Goal: Transaction & Acquisition: Purchase product/service

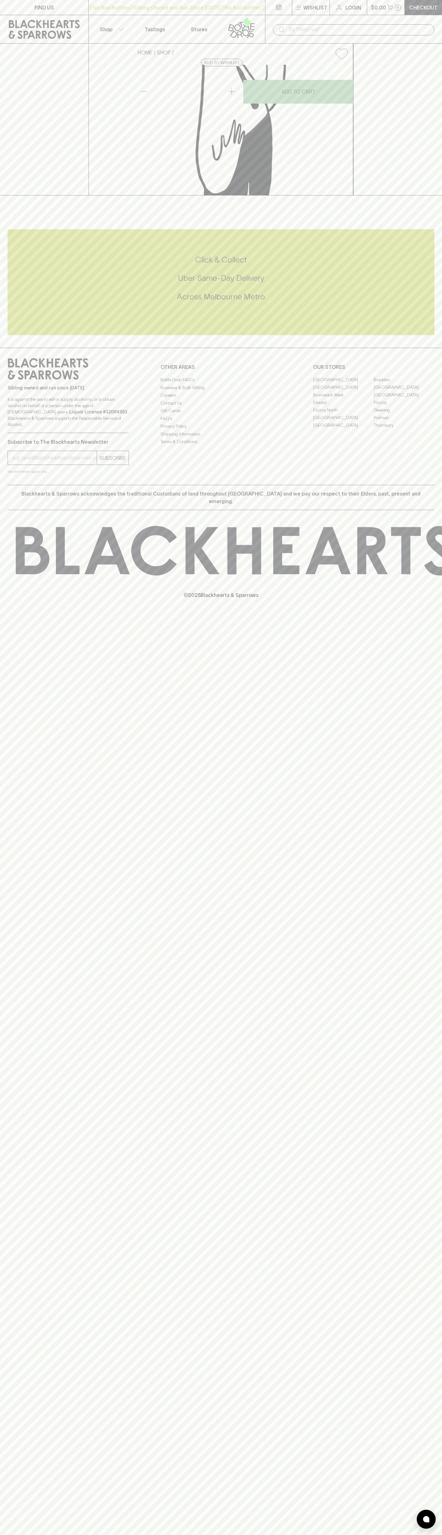
click at [414, 16] on div "​" at bounding box center [353, 29] width 177 height 28
click at [417, 1451] on div "FIND US | No Bad Bottles | Sibling Owned and Run Since [DATE] | No Bad Bottles …" at bounding box center [221, 767] width 442 height 1535
click at [201, 1535] on html "FIND US | No Bad Bottles | Sibling Owned and Run Since [DATE] | No Bad Bottles …" at bounding box center [221, 767] width 442 height 1535
click at [9, 716] on div "FIND US | No Bad Bottles | Sibling Owned and Run Since [DATE] | No Bad Bottles …" at bounding box center [221, 767] width 442 height 1535
